Goal: Task Accomplishment & Management: Use online tool/utility

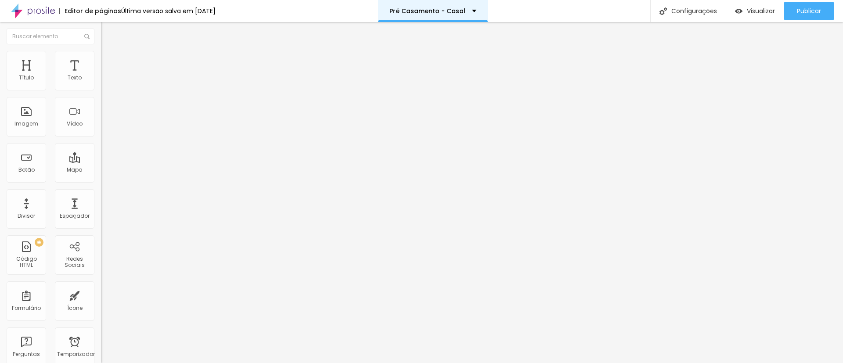
click at [466, 15] on div "Pré Casamento - Casal" at bounding box center [433, 11] width 110 height 22
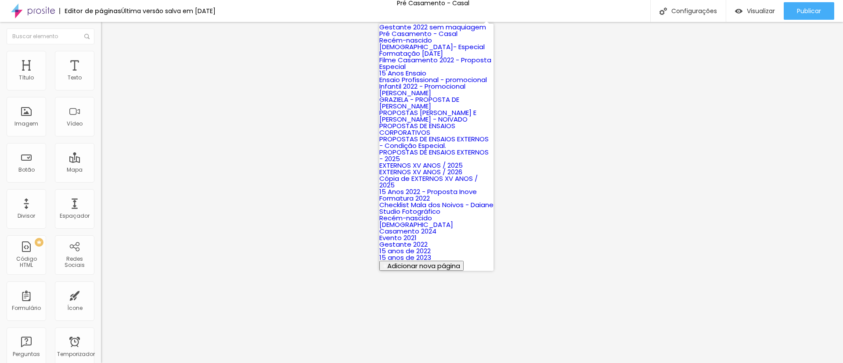
click at [449, 38] on font "Pré Casamento - Casal" at bounding box center [418, 33] width 78 height 9
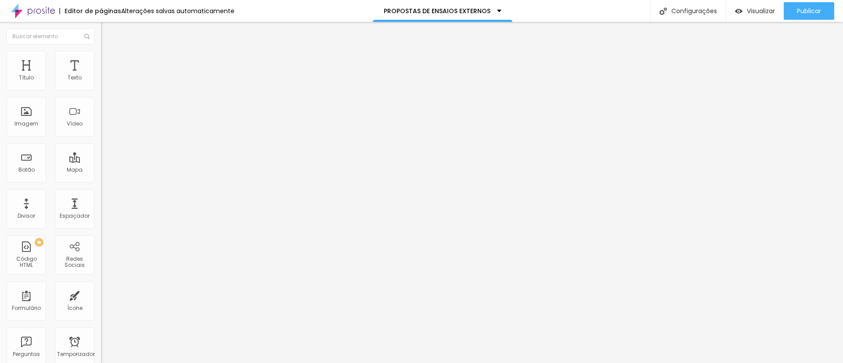
click at [101, 57] on li "Estilo" at bounding box center [151, 55] width 101 height 9
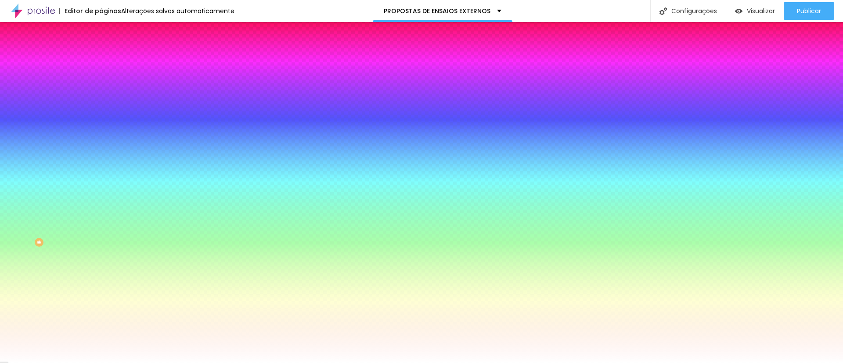
click at [101, 60] on li "Avançado" at bounding box center [151, 64] width 101 height 9
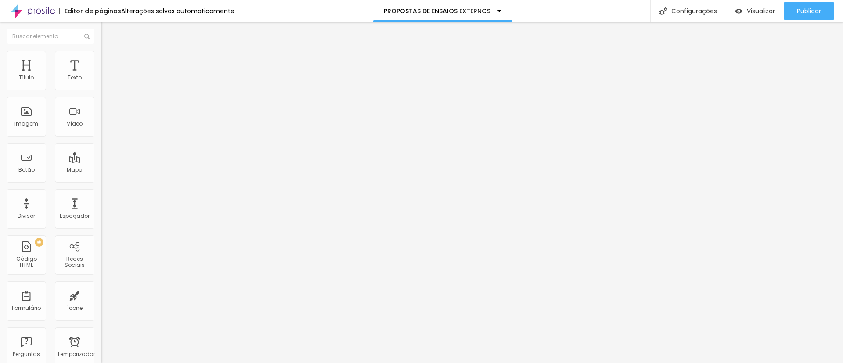
click at [101, 51] on li "Conteúdo" at bounding box center [151, 46] width 101 height 9
click at [681, 11] on font "Configurações" at bounding box center [694, 11] width 46 height 9
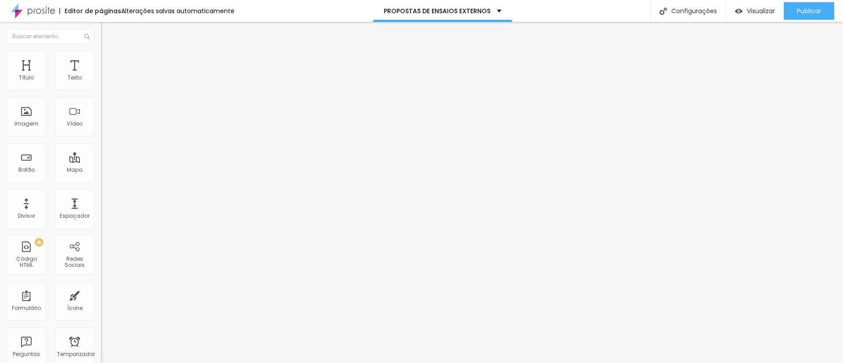
click at [814, 9] on font "Publicar" at bounding box center [809, 11] width 24 height 9
click at [101, 83] on font "Título 2" at bounding box center [115, 77] width 29 height 11
click at [101, 76] on font "Título 1" at bounding box center [115, 69] width 29 height 12
click at [101, 83] on font "Título 2" at bounding box center [115, 77] width 29 height 11
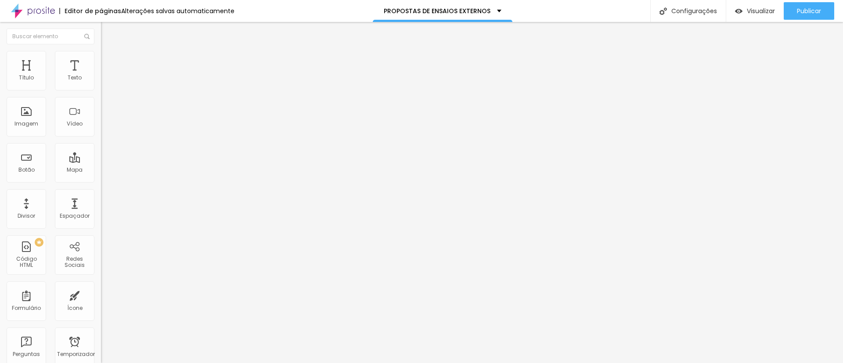
type input "58"
type input "52"
type input "54"
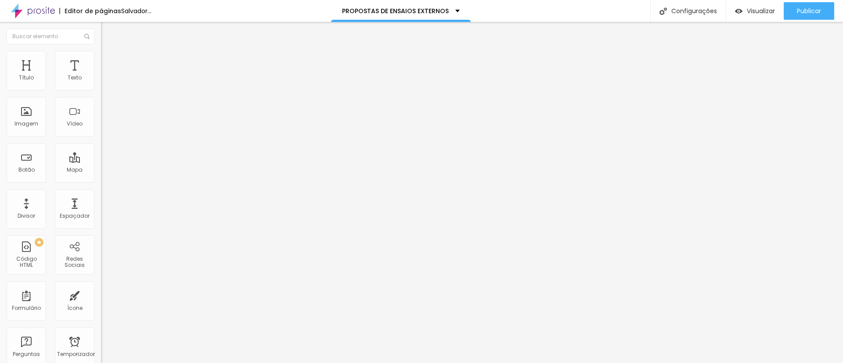
type input "54"
type input "56"
type input "57"
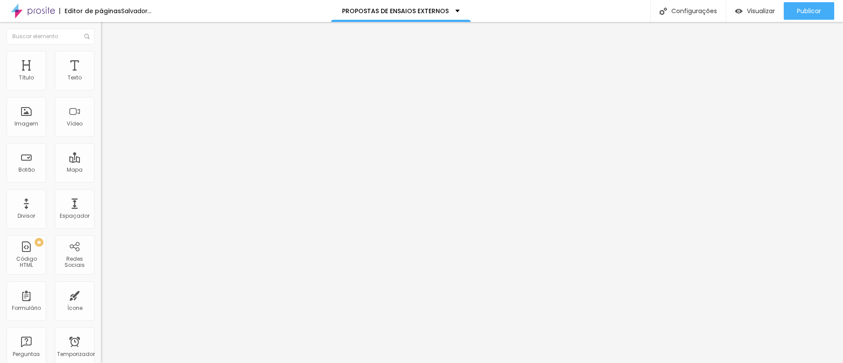
type input "59"
click at [101, 208] on input "range" at bounding box center [129, 211] width 57 height 7
type input "4.3"
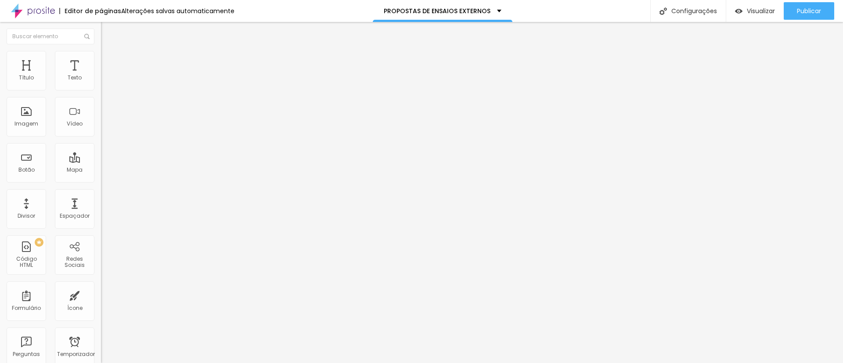
type input "4.3"
type input "4.9"
type input "5.4"
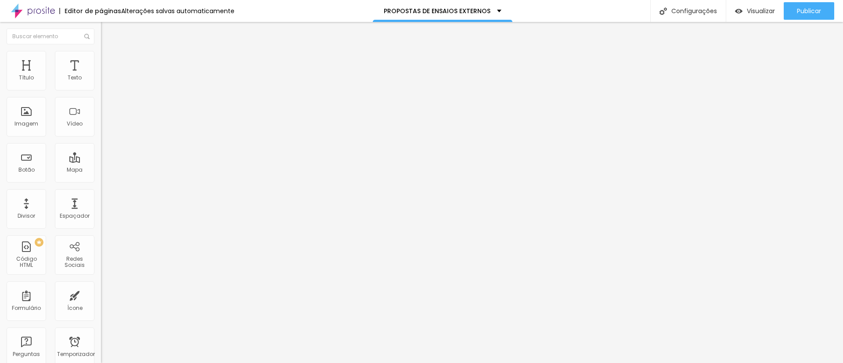
type input "5.8"
type input "6.1"
type input "6.3"
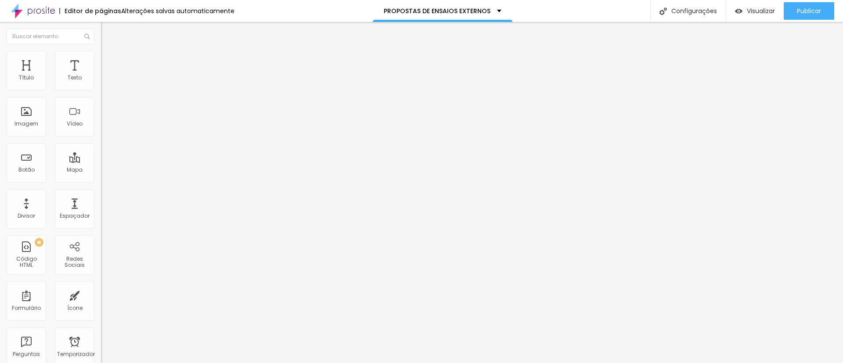
type input "6.3"
type input "6.6"
type input "6.3"
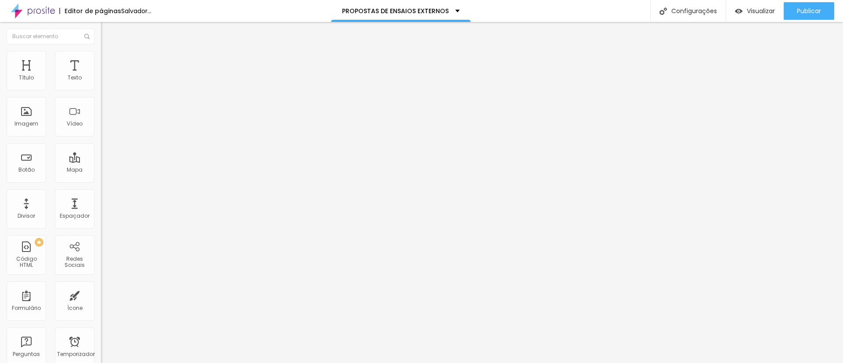
type input "3.9"
type input "3.6"
type input "3.5"
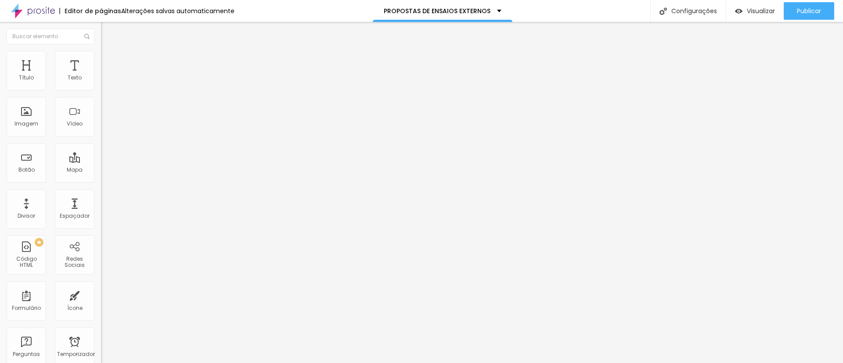
type input "3.5"
type input "3.1"
type input "2.5"
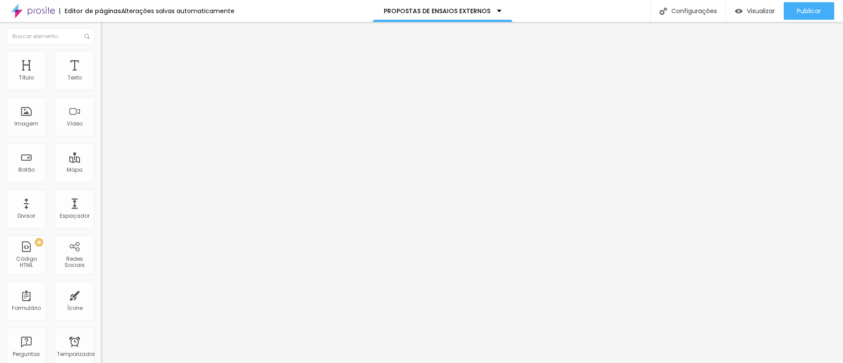
type input "2.3"
type input "1.6"
type input "1.1"
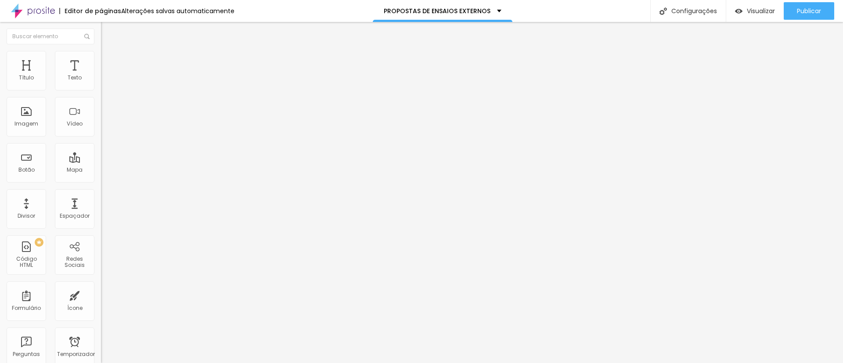
type input "1.1"
type input "0.8"
type input "0.5"
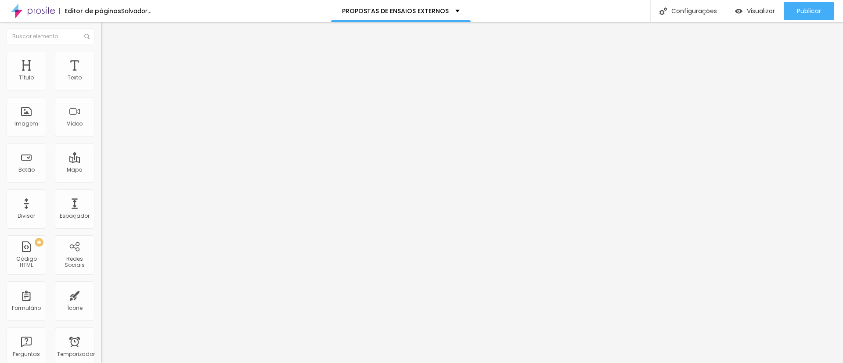
type input "0.5"
click at [101, 332] on input "range" at bounding box center [129, 335] width 57 height 7
type input "1.2"
type input "0.9"
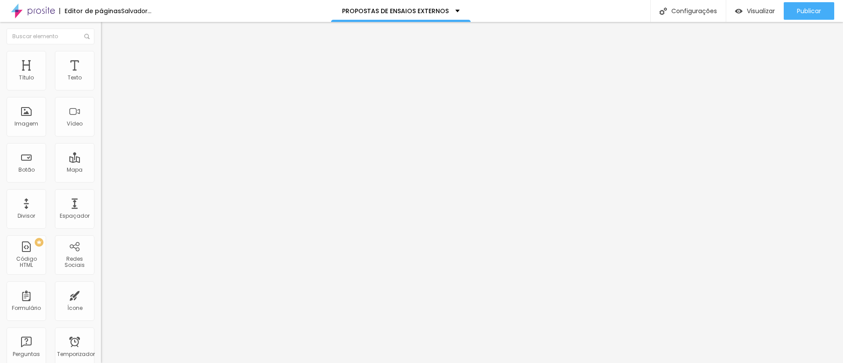
type input "0.9"
type input "0.8"
type input "0.9"
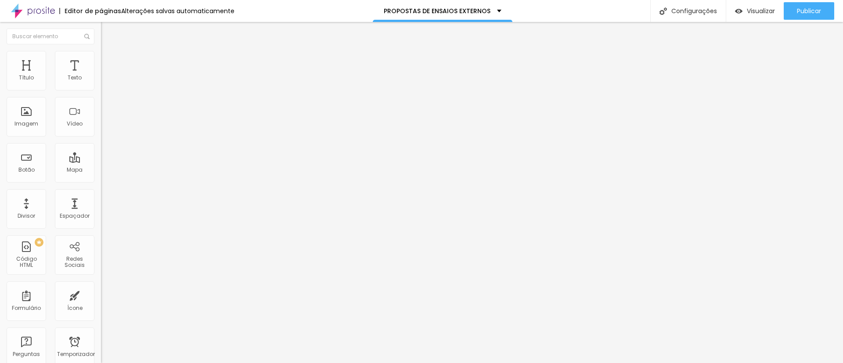
type input "1"
type input "1.1"
type input "1.2"
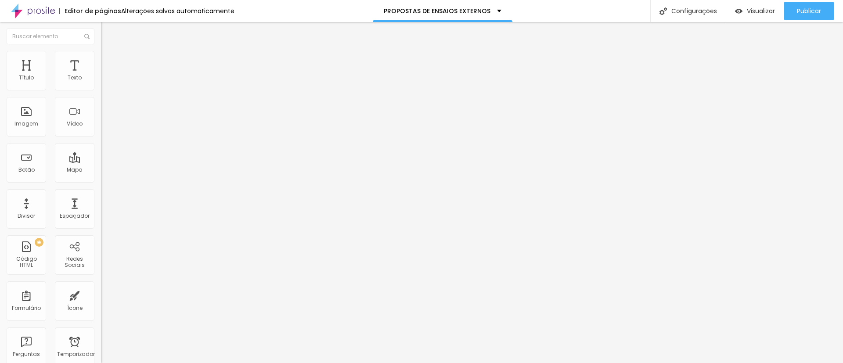
type input "1.2"
type input "1.3"
type input "2"
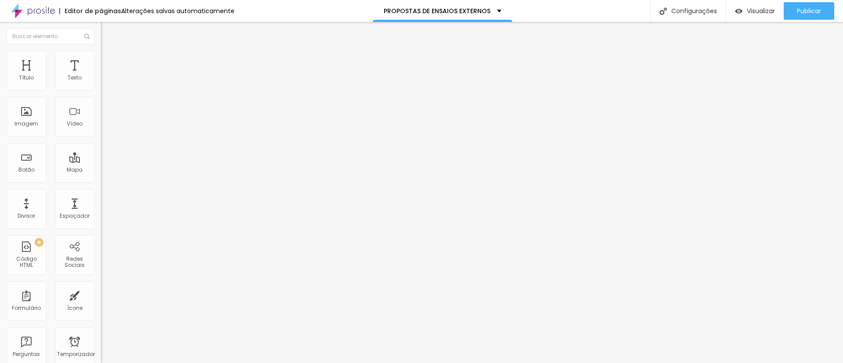
type input "2"
type input "3"
type input "4"
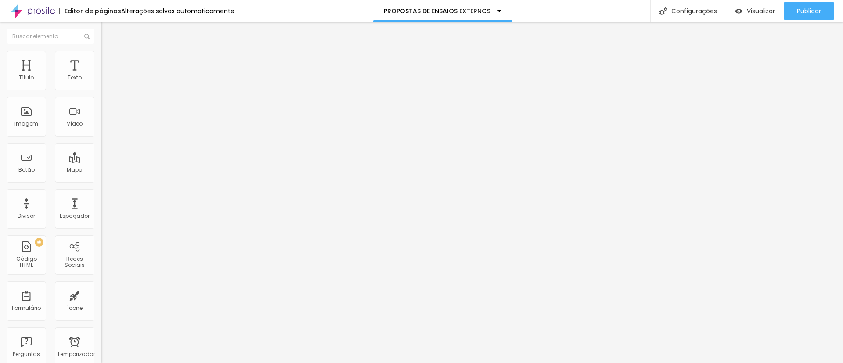
type input "7"
type input "8"
type input "7"
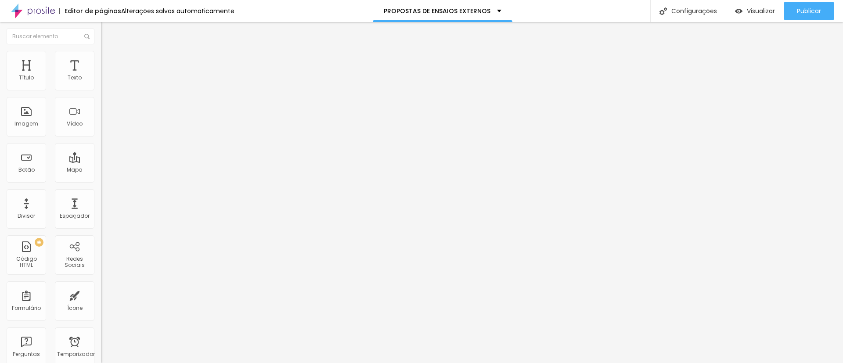
type input "7"
type input "5"
type input "4"
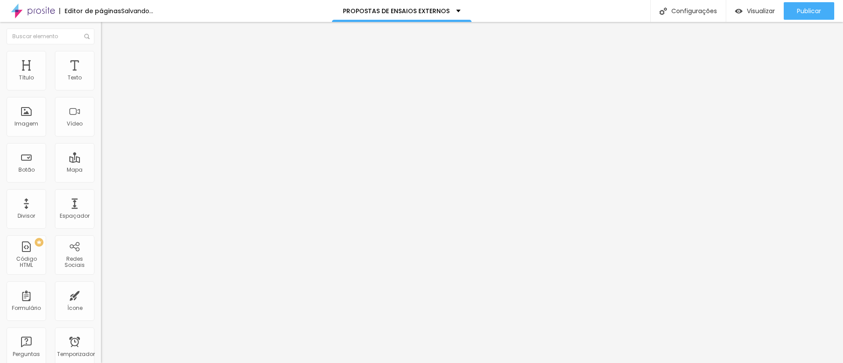
type input "3"
type input "2"
type input "1"
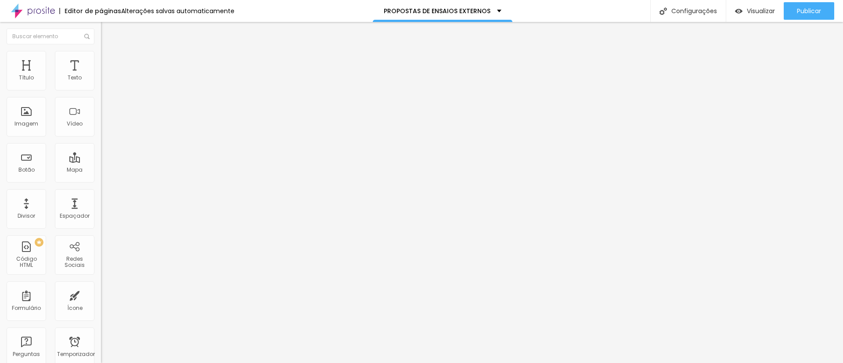
type input "1"
